Goal: Information Seeking & Learning: Find specific fact

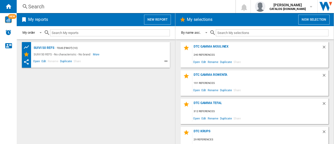
click at [42, 7] on div "Search" at bounding box center [124, 6] width 193 height 7
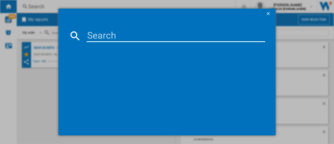
click at [103, 32] on input at bounding box center [176, 35] width 178 height 13
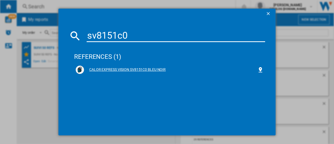
type input "sv8151c0"
click at [153, 68] on div "CALOR EXPRESS VISION SV8151C0 BLEU NOIR" at bounding box center [170, 69] width 173 height 5
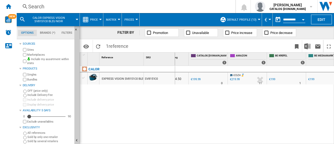
scroll to position [0, 63]
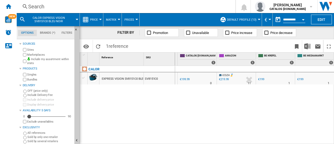
click at [230, 100] on div "BE MEDIAMARKT : BE FR MEDIAMARKT -0.5 % €199 % N/A 1 BE MEDIAMARKT : BE FR MEDI…" at bounding box center [254, 105] width 159 height 78
click at [228, 104] on div "BE MEDIAMARKT : BE FR MEDIAMARKT -0.5 % €199 % N/A 1 BE MEDIAMARKT : BE FR MEDI…" at bounding box center [254, 105] width 159 height 78
